Goal: Task Accomplishment & Management: Manage account settings

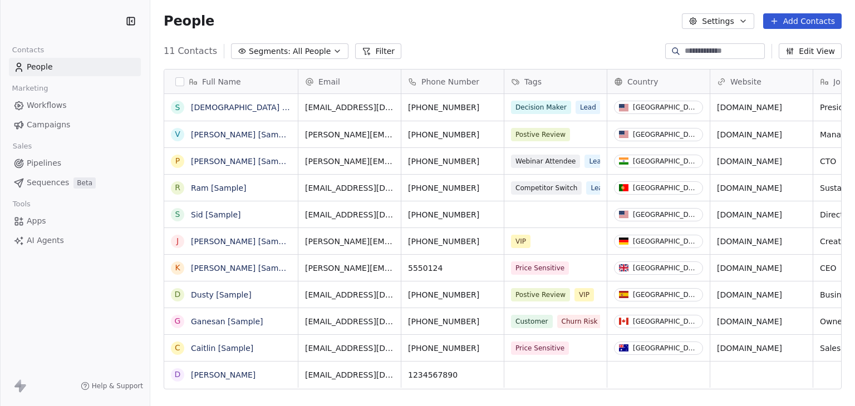
scroll to position [349, 696]
click at [69, 29] on html "Bracing Media Contacts People Marketing Workflows Campaigns Sales Pipelines Seq…" at bounding box center [427, 203] width 855 height 406
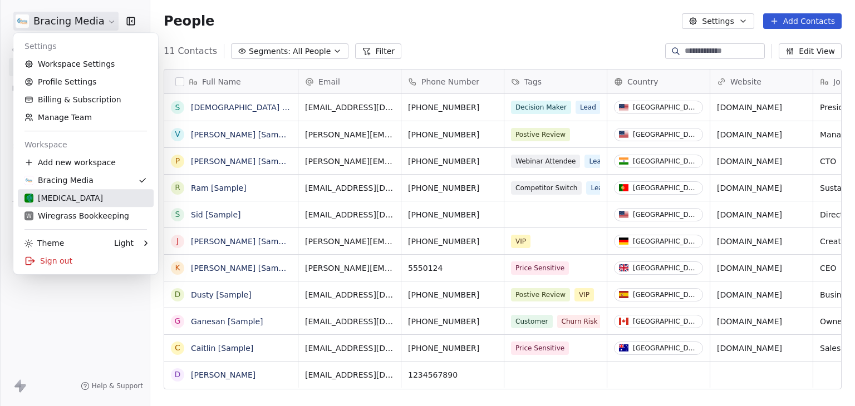
click at [79, 219] on div "W Wiregrass Bookkeeping" at bounding box center [76, 215] width 105 height 11
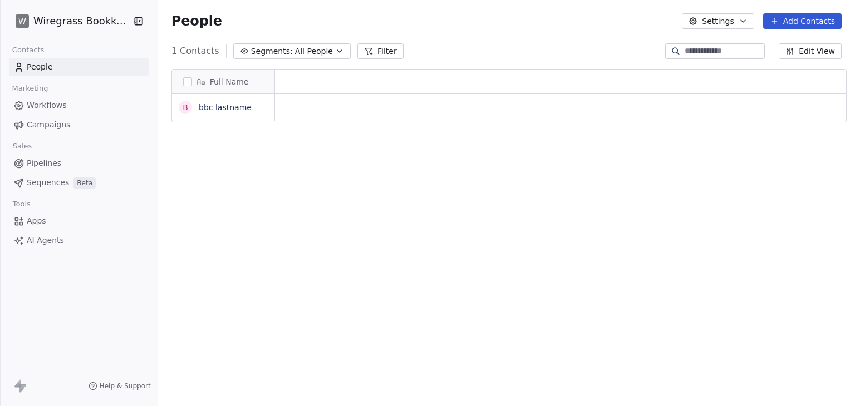
scroll to position [9, 9]
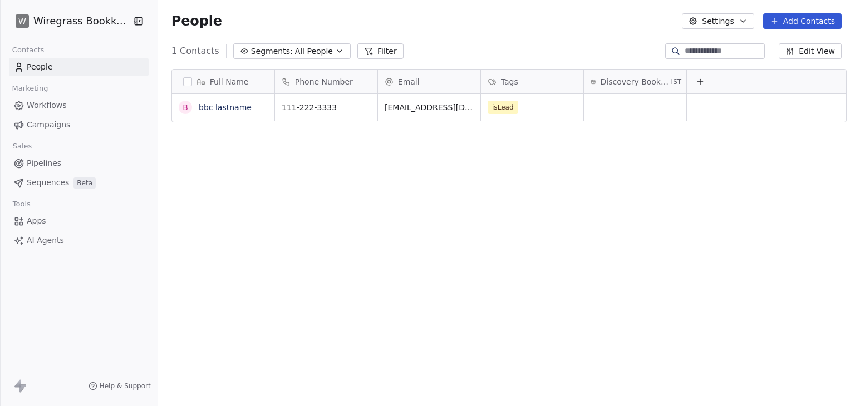
click at [53, 105] on span "Workflows" at bounding box center [47, 106] width 40 height 12
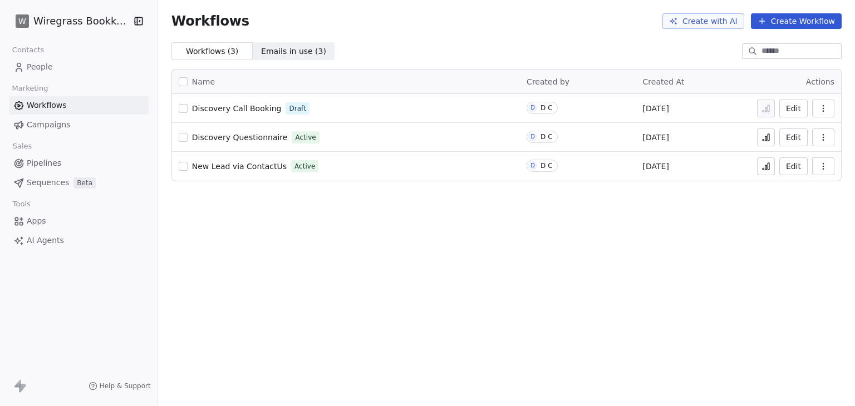
click at [42, 72] on span "People" at bounding box center [40, 67] width 26 height 12
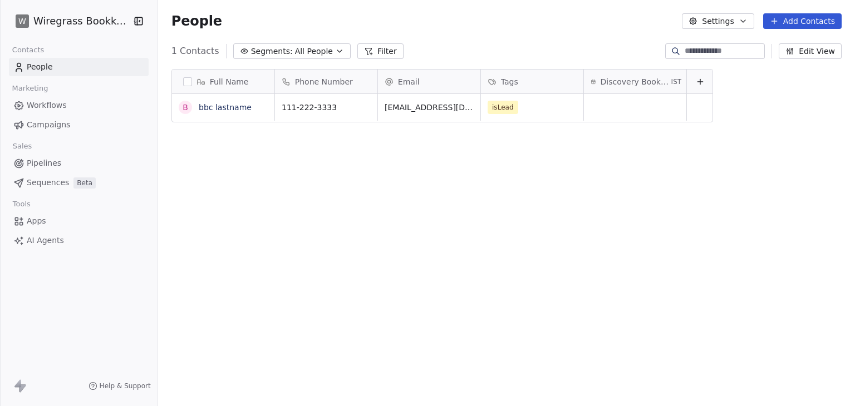
scroll to position [349, 693]
click at [813, 16] on button "Add Contacts" at bounding box center [802, 21] width 79 height 16
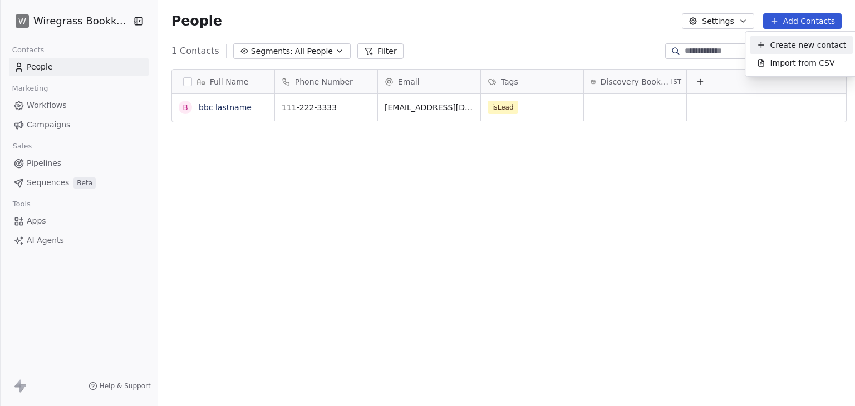
click at [793, 41] on span "Create new contact" at bounding box center [808, 46] width 76 height 12
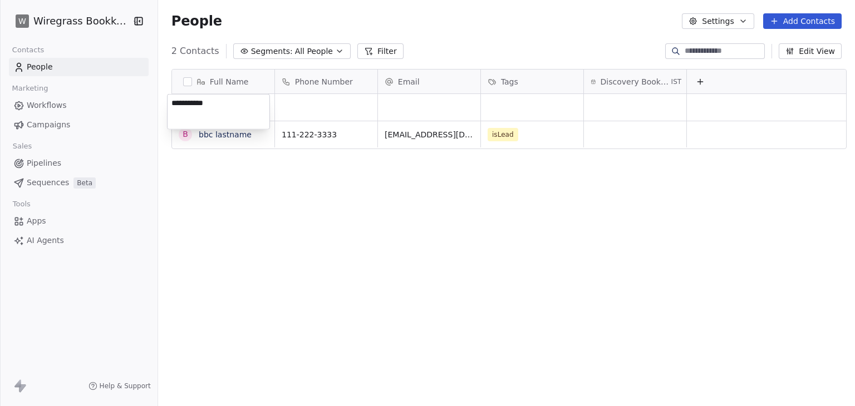
type textarea "**********"
click at [432, 111] on html "**********" at bounding box center [427, 203] width 855 height 406
click at [244, 168] on div "Full Name T Test Contact b bbc lastname Phone Number Email Tags Discovery Booki…" at bounding box center [506, 238] width 697 height 357
click at [423, 103] on div "grid" at bounding box center [429, 107] width 102 height 27
type input "**********"
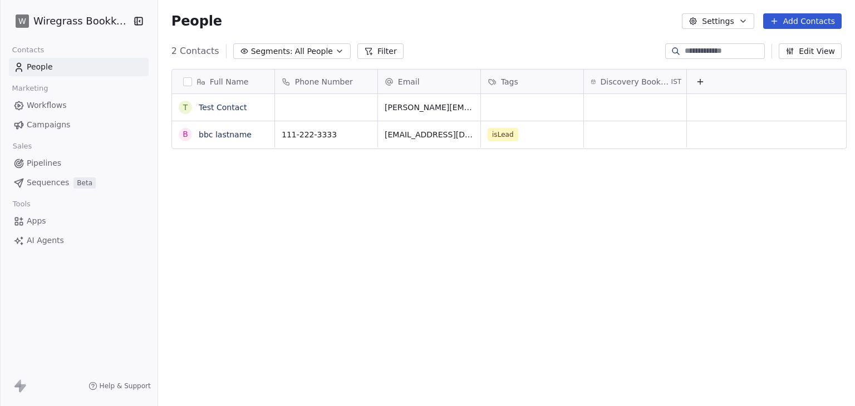
click at [572, 231] on div "Full Name T Test Contact b bbc lastname Phone Number Email Tags Discovery Booki…" at bounding box center [506, 238] width 697 height 357
click at [531, 106] on div "grid" at bounding box center [532, 107] width 102 height 27
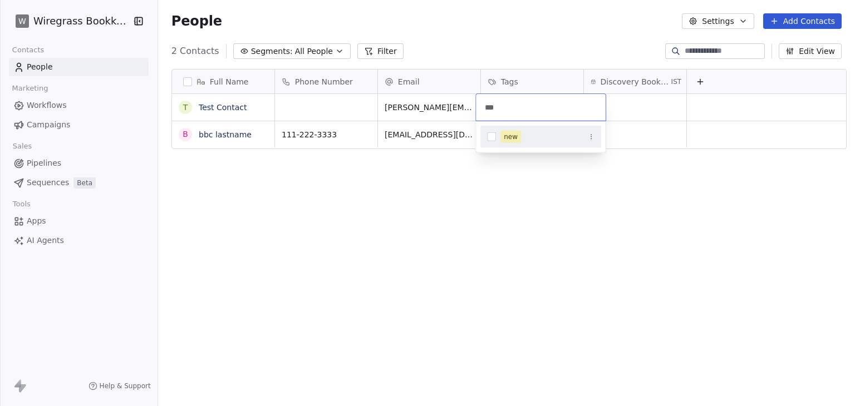
type input "***"
click at [488, 135] on button "Suggestions" at bounding box center [491, 137] width 9 height 9
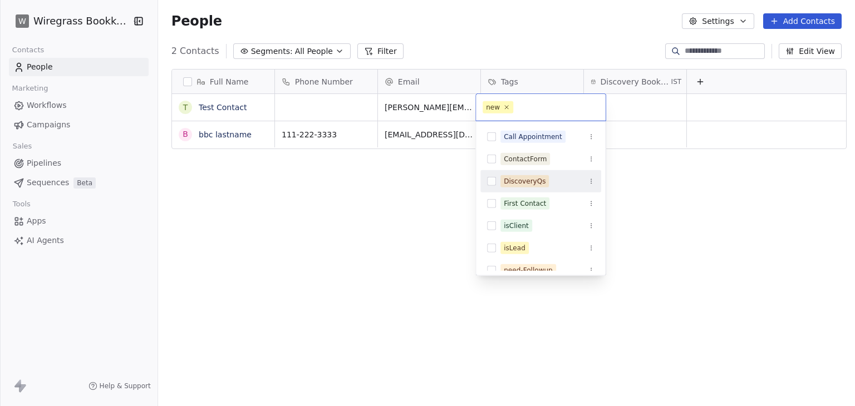
click at [489, 181] on button "Suggestions" at bounding box center [491, 181] width 9 height 9
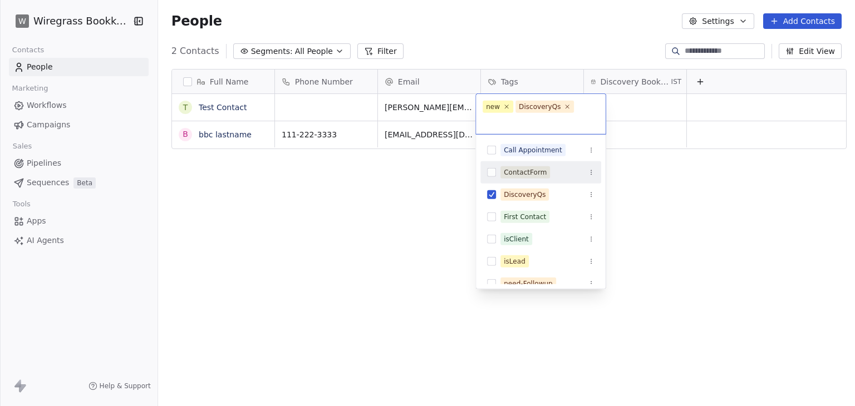
click at [726, 193] on html "W Wiregrass Bookkeeping Contacts People Marketing Workflows Campaigns Sales Pip…" at bounding box center [427, 203] width 855 height 406
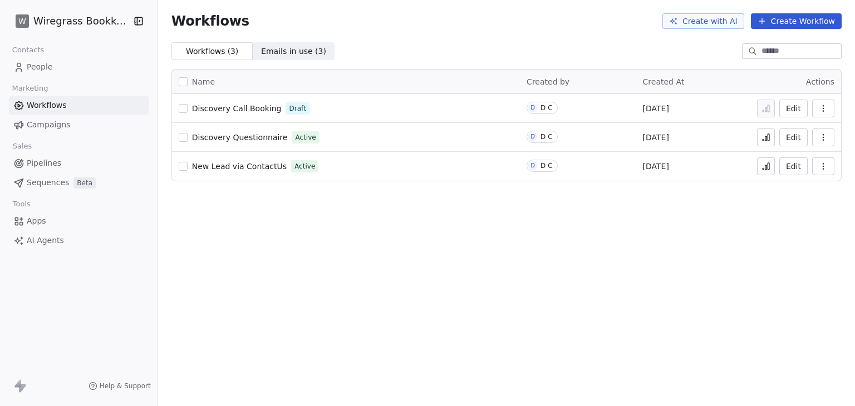
click at [236, 134] on span "Discovery Questionnaire" at bounding box center [240, 137] width 96 height 9
click at [767, 139] on icon at bounding box center [766, 137] width 9 height 9
click at [258, 137] on span "Discovery Questionnaire" at bounding box center [240, 137] width 96 height 9
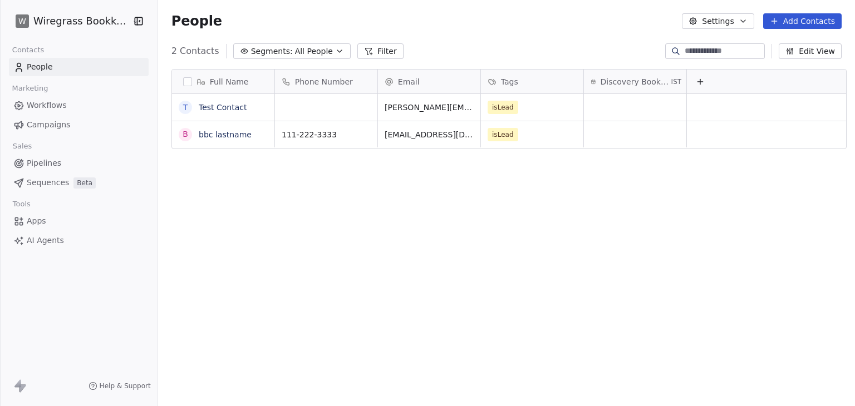
scroll to position [349, 693]
click at [53, 104] on span "Workflows" at bounding box center [47, 106] width 40 height 12
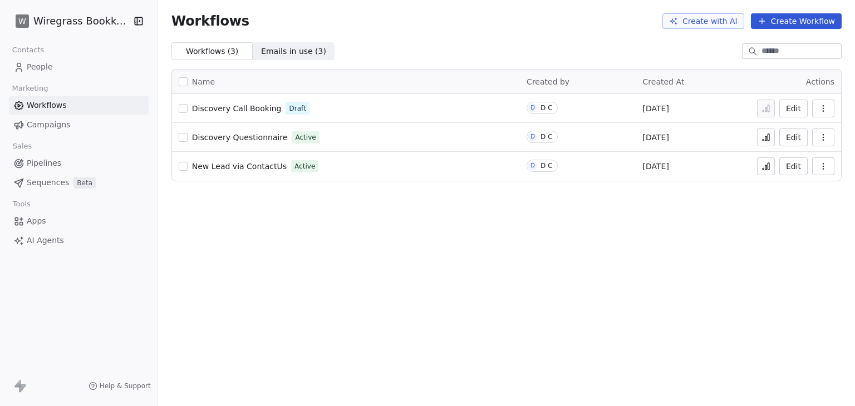
click at [51, 62] on span "People" at bounding box center [40, 67] width 26 height 12
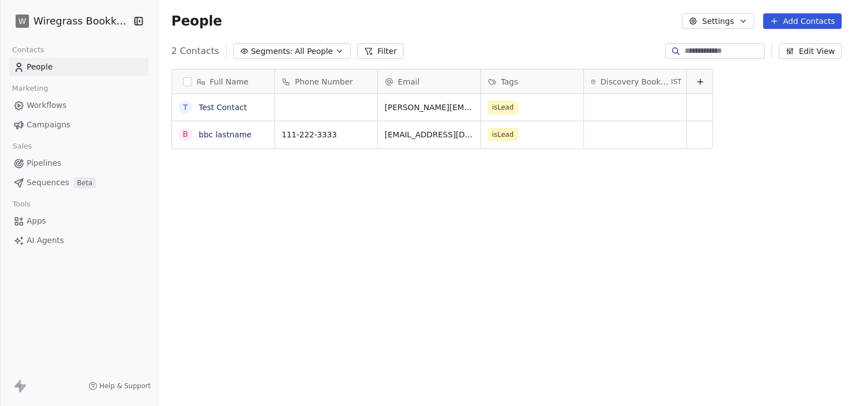
scroll to position [349, 693]
click at [45, 112] on link "Workflows" at bounding box center [79, 105] width 140 height 18
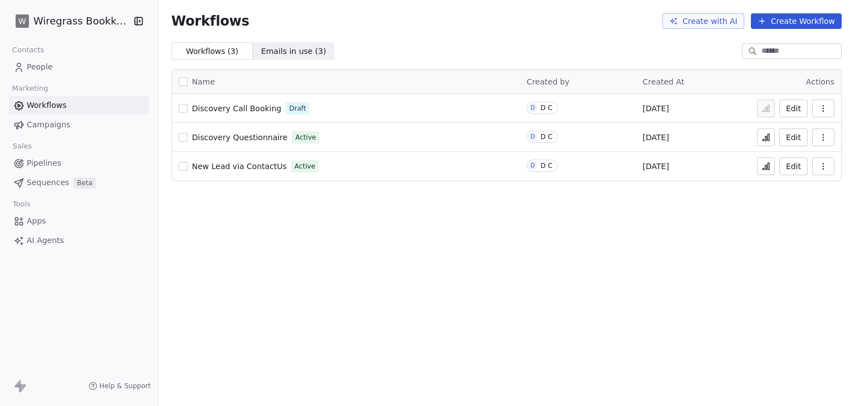
click at [213, 138] on span "Discovery Questionnaire" at bounding box center [240, 137] width 96 height 9
click at [238, 141] on span "Discovery Questionnaire" at bounding box center [240, 137] width 96 height 9
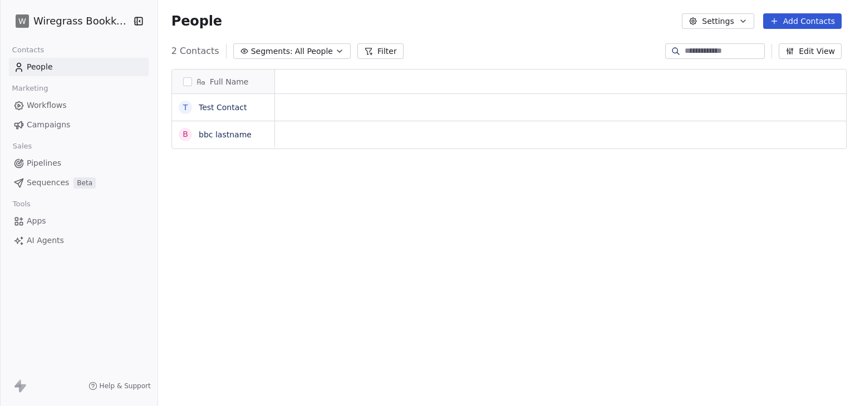
scroll to position [9, 9]
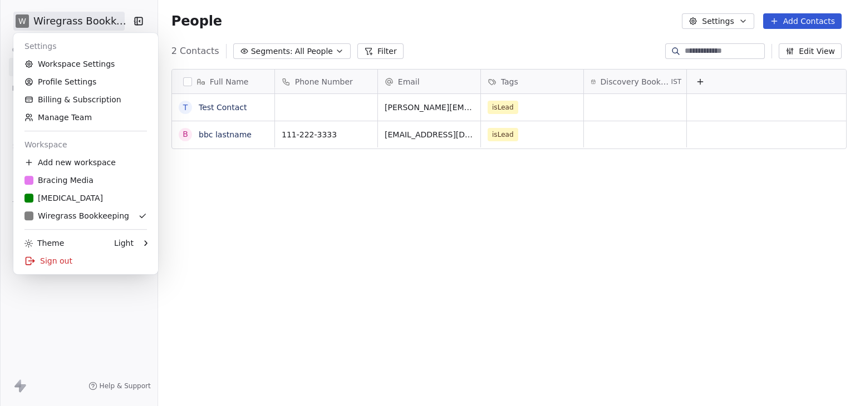
click at [77, 24] on html "W Wiregrass Bookkeeping Contacts People Marketing Workflows Campaigns Sales Pip…" at bounding box center [427, 203] width 855 height 406
click at [49, 264] on div "Sign out" at bounding box center [86, 261] width 136 height 18
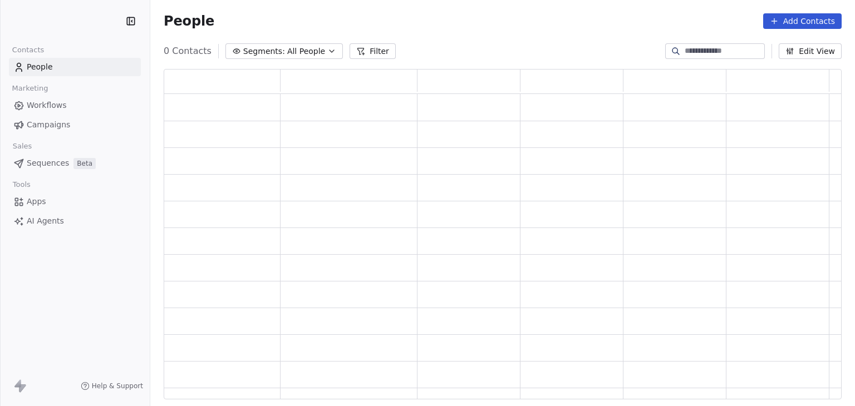
scroll to position [322, 669]
